Goal: Navigation & Orientation: Go to known website

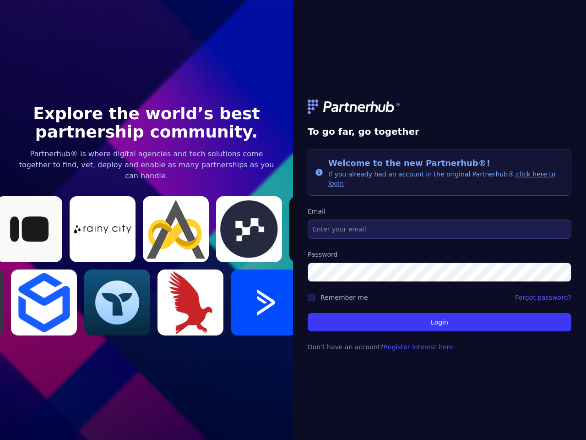
click at [440, 111] on link at bounding box center [440, 106] width 264 height 15
